Goal: Task Accomplishment & Management: Manage account settings

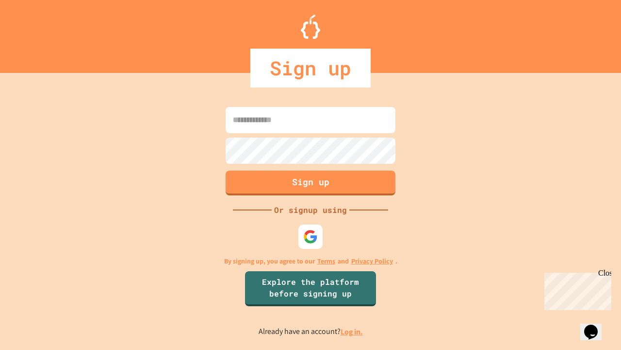
click at [352, 331] on link "Log in." at bounding box center [352, 331] width 22 height 10
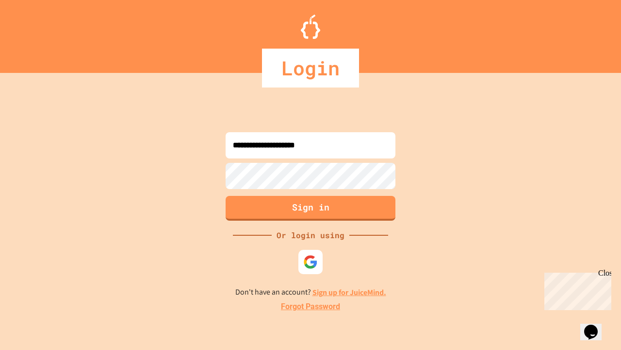
type input "**********"
